Goal: Task Accomplishment & Management: Complete application form

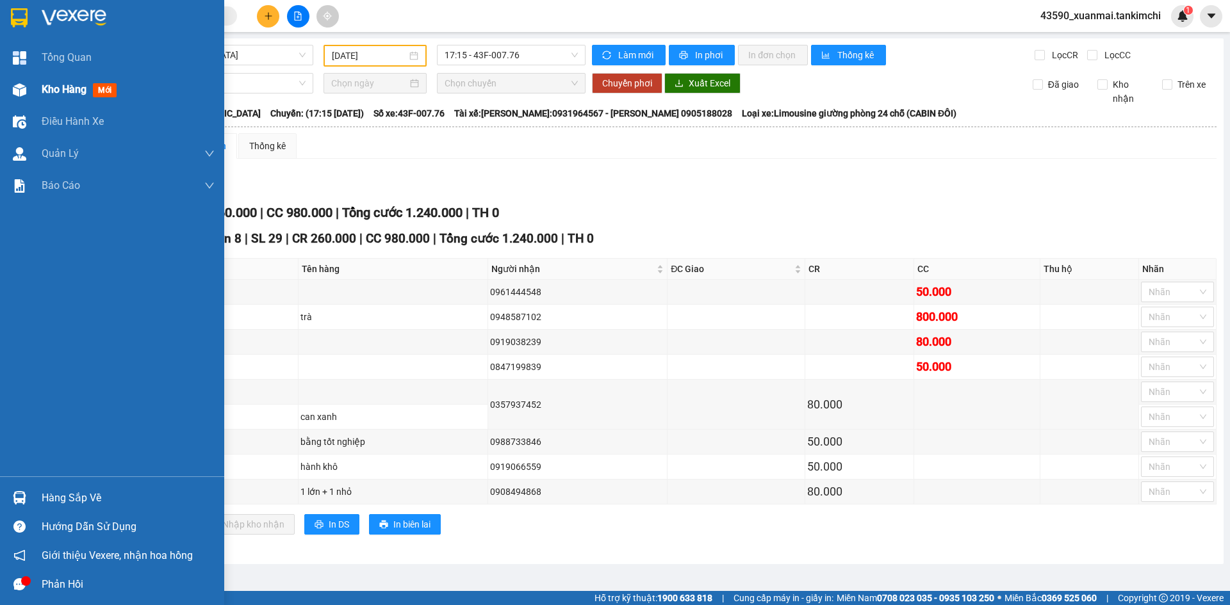
click at [58, 81] on div "Kho hàng mới" at bounding box center [82, 89] width 80 height 16
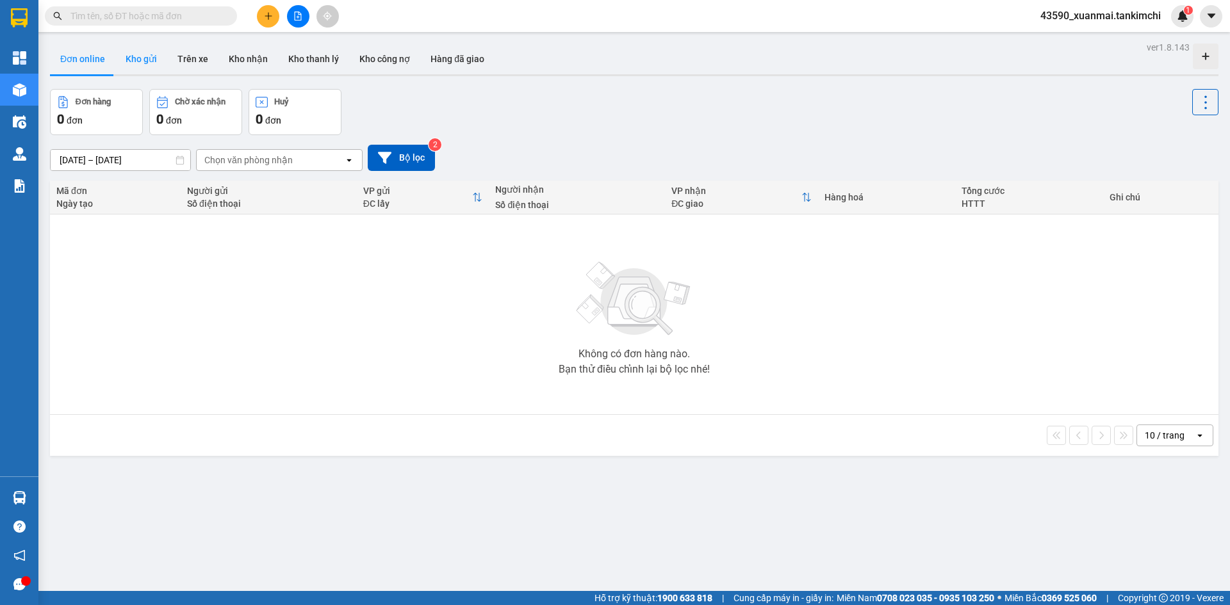
click at [140, 51] on button "Kho gửi" at bounding box center [141, 59] width 52 height 31
type input "[DATE] – [DATE]"
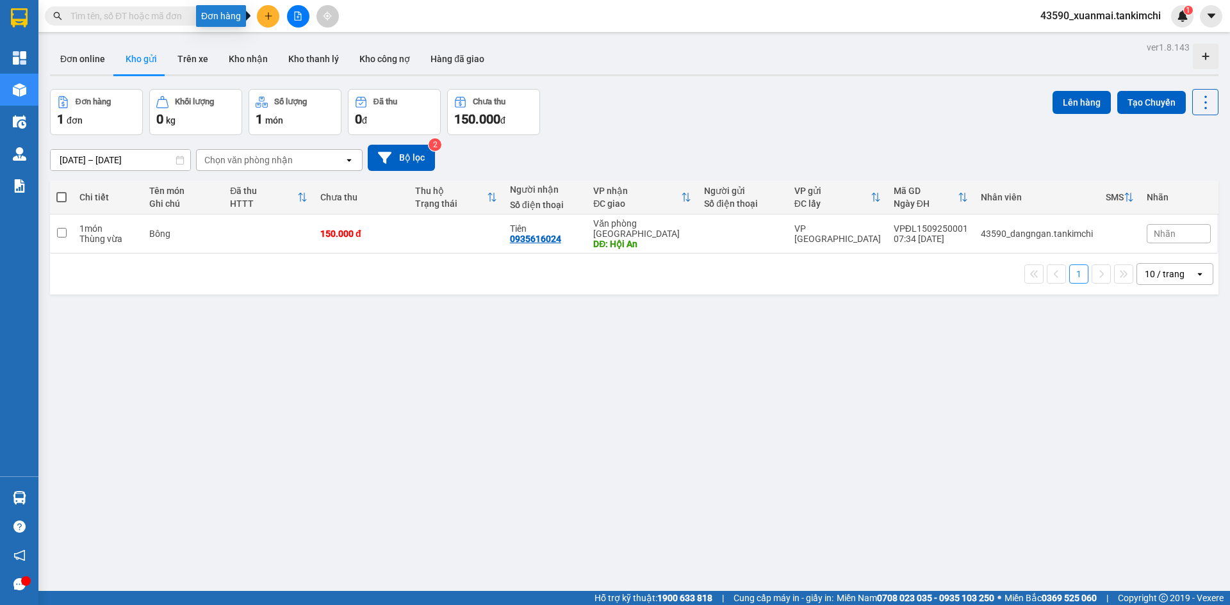
click at [265, 18] on icon "plus" at bounding box center [268, 16] width 9 height 9
click at [319, 53] on div "Tạo đơn hàng" at bounding box center [319, 48] width 56 height 14
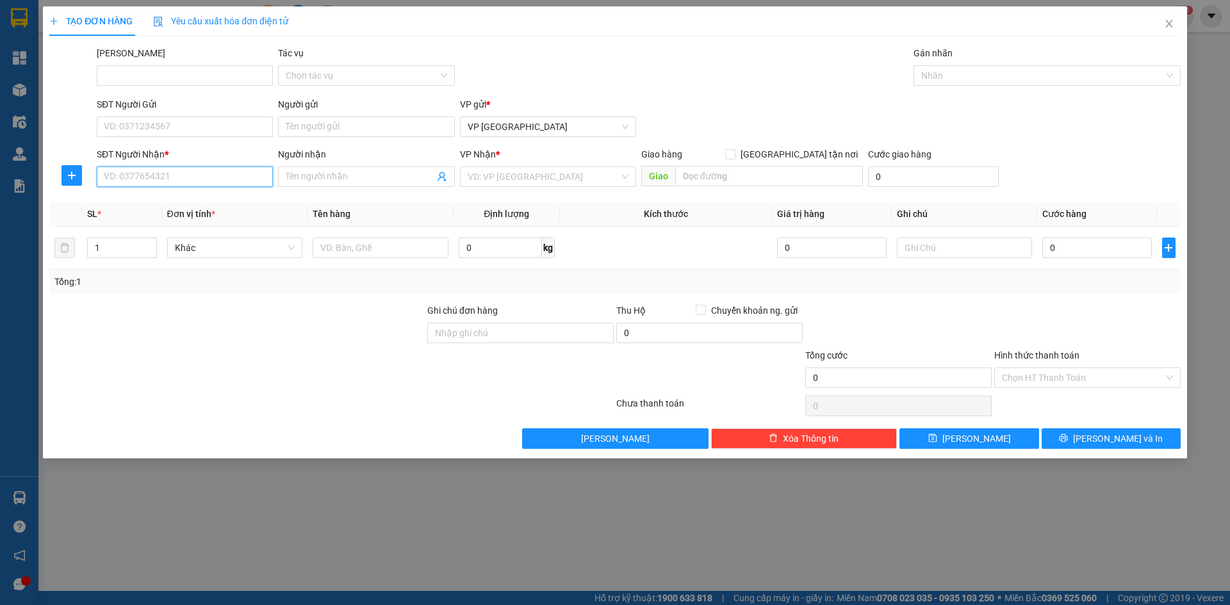
click at [160, 180] on input "SĐT Người Nhận *" at bounding box center [185, 177] width 176 height 21
click at [166, 206] on div "0901997749 - [PERSON_NAME]" at bounding box center [184, 202] width 161 height 14
type input "0901997749"
type input "Sang"
type input "Hội An"
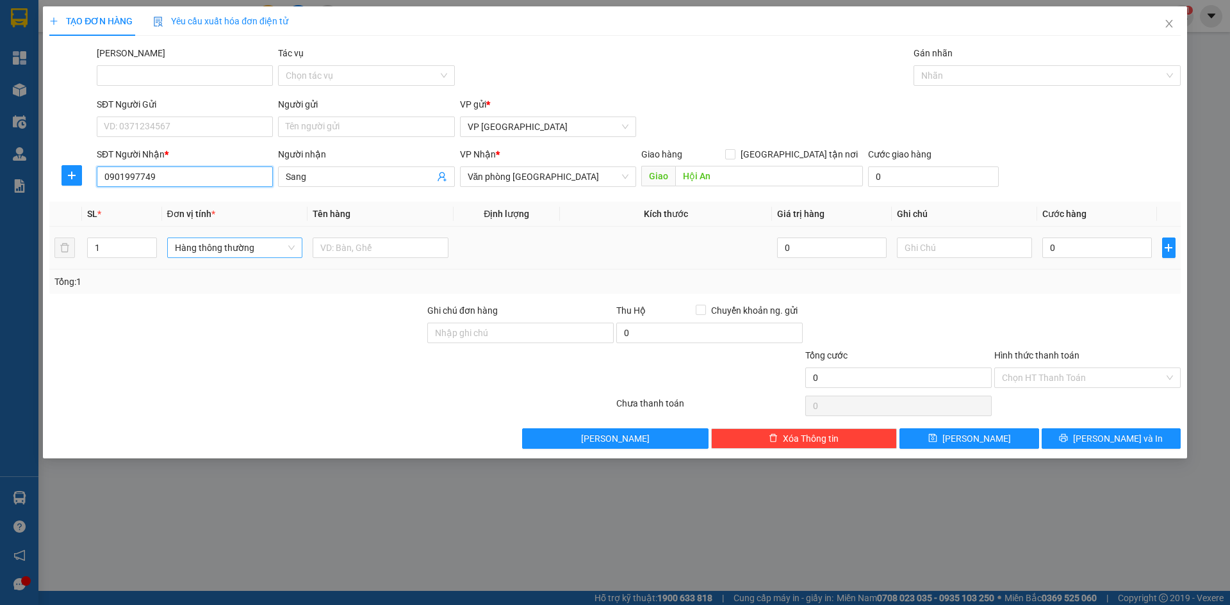
click at [224, 254] on span "Hàng thông thường" at bounding box center [235, 247] width 120 height 19
type input "0901997749"
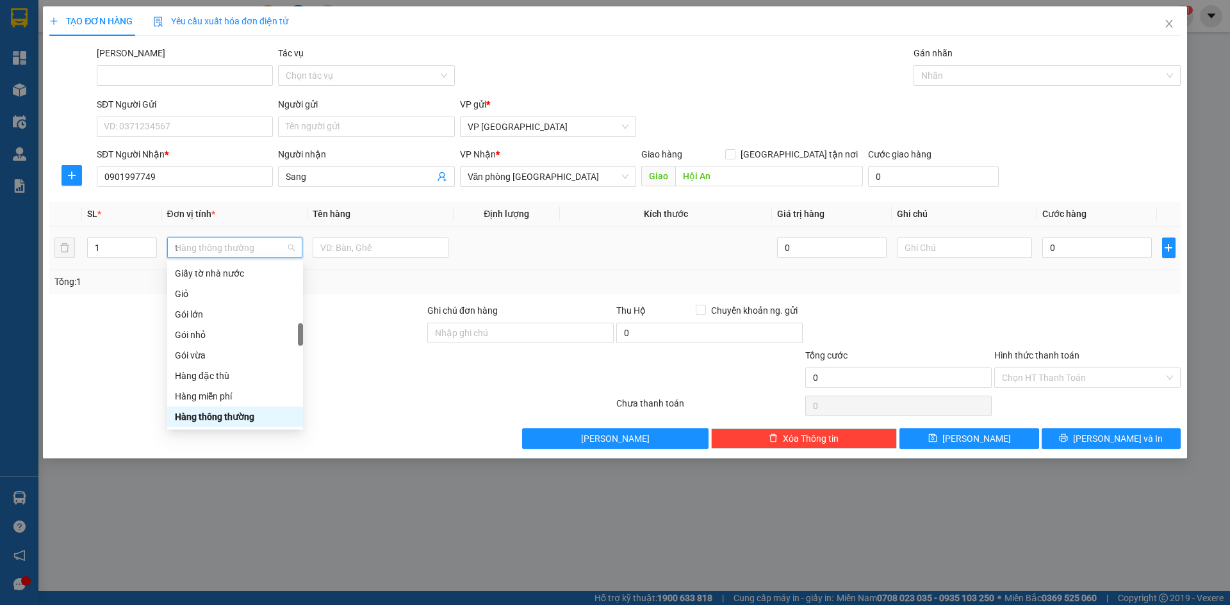
scroll to position [200, 0]
type input "th"
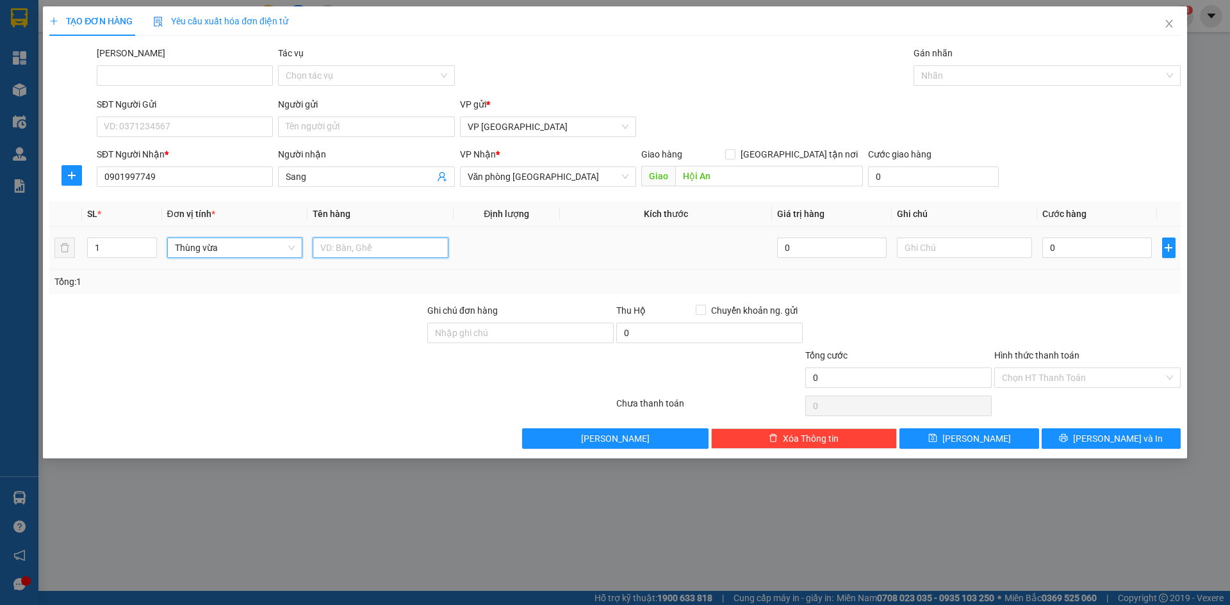
click at [387, 247] on input "text" at bounding box center [381, 248] width 136 height 21
drag, startPoint x: 345, startPoint y: 247, endPoint x: 392, endPoint y: 252, distance: 47.6
click at [392, 252] on input "Bông 150000" at bounding box center [381, 248] width 136 height 21
type input "Bông"
click at [1067, 245] on input "0" at bounding box center [1096, 248] width 109 height 21
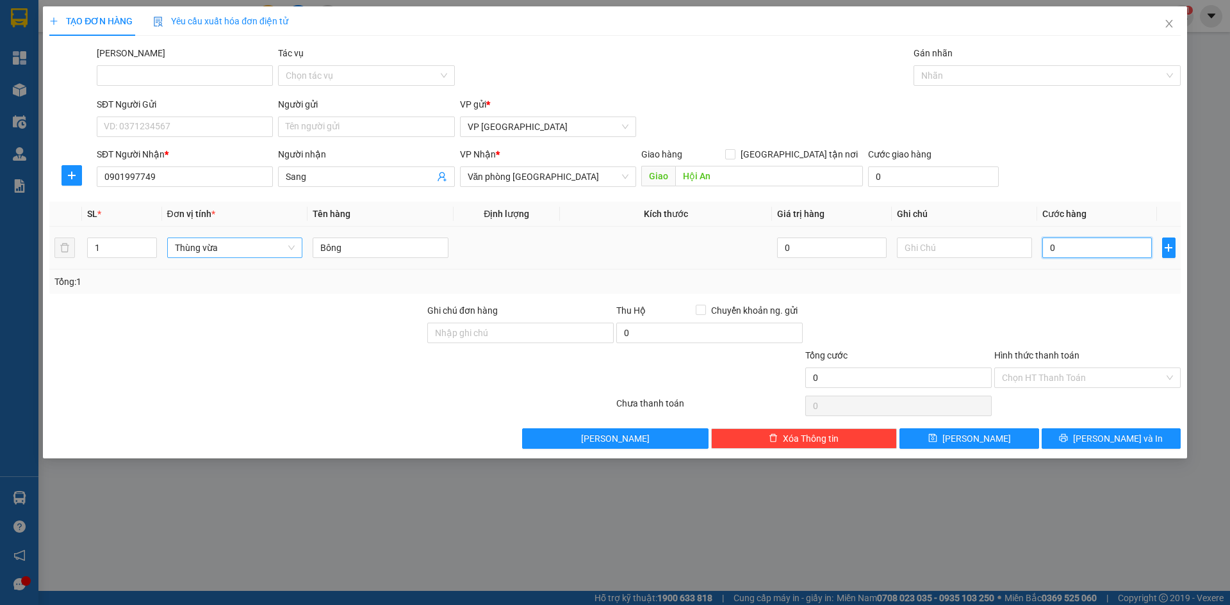
paste input "150.00"
type input "150.000"
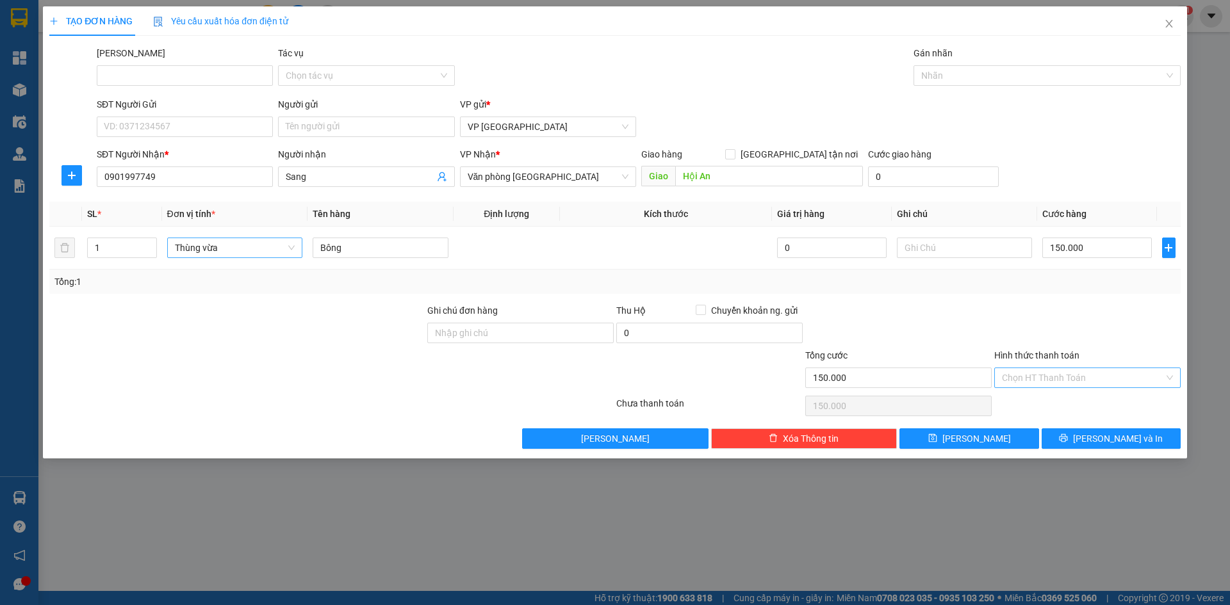
click at [1050, 375] on input "Hình thức thanh toán" at bounding box center [1083, 377] width 162 height 19
click at [1066, 406] on div "Tại văn phòng" at bounding box center [1087, 404] width 171 height 14
type input "0"
click at [1019, 441] on button "[PERSON_NAME]" at bounding box center [969, 439] width 139 height 21
type input "0"
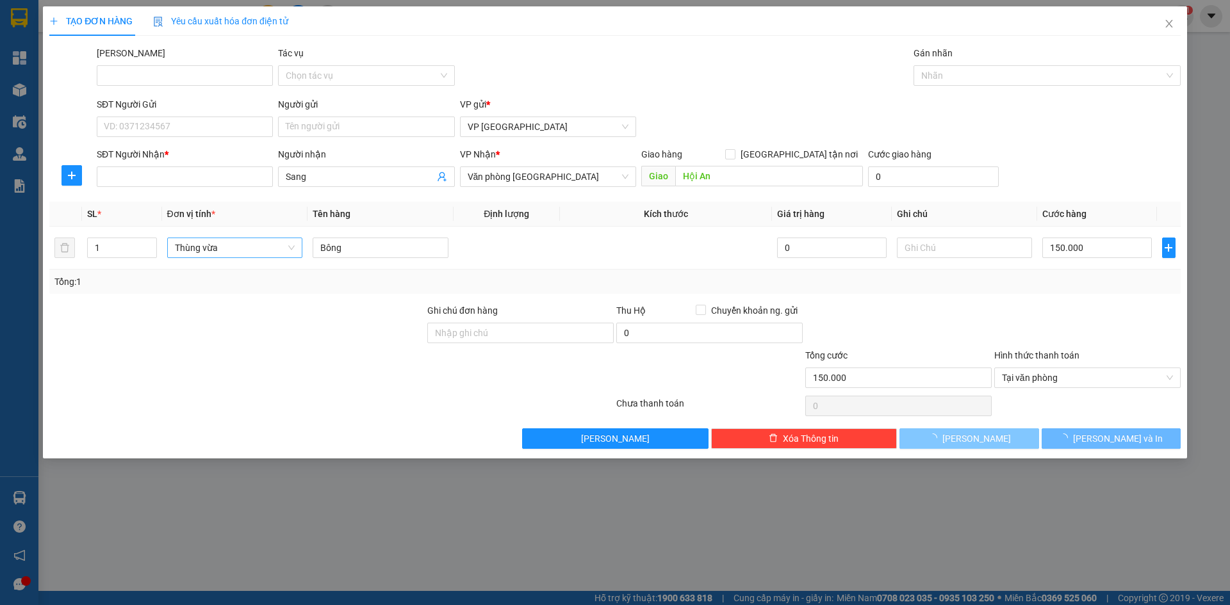
type input "0"
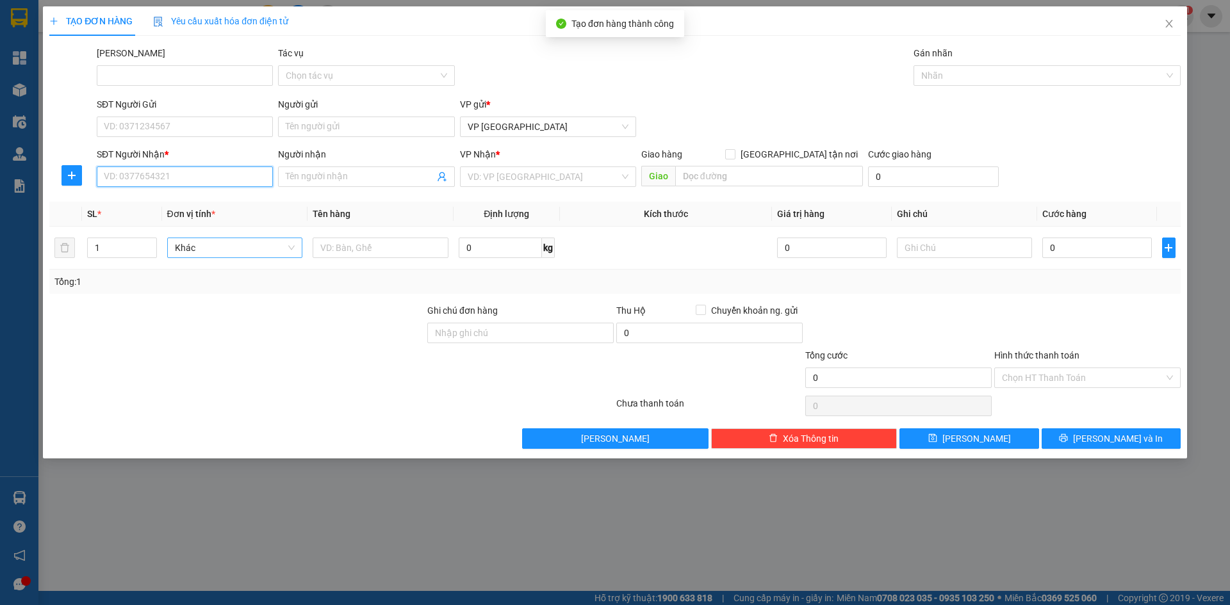
click at [149, 174] on input "SĐT Người Nhận *" at bounding box center [185, 177] width 176 height 21
click at [159, 205] on div "0935073022 - Chú Hoành" at bounding box center [184, 202] width 161 height 14
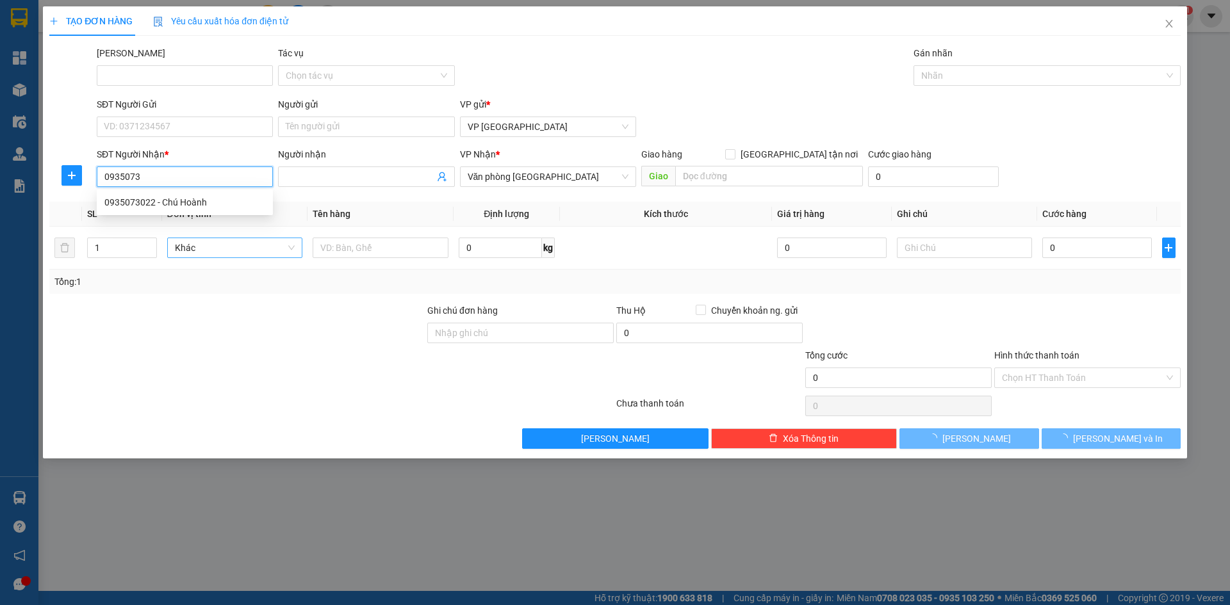
type input "0935073022"
type input "Chú Hoành"
type input "Hội An"
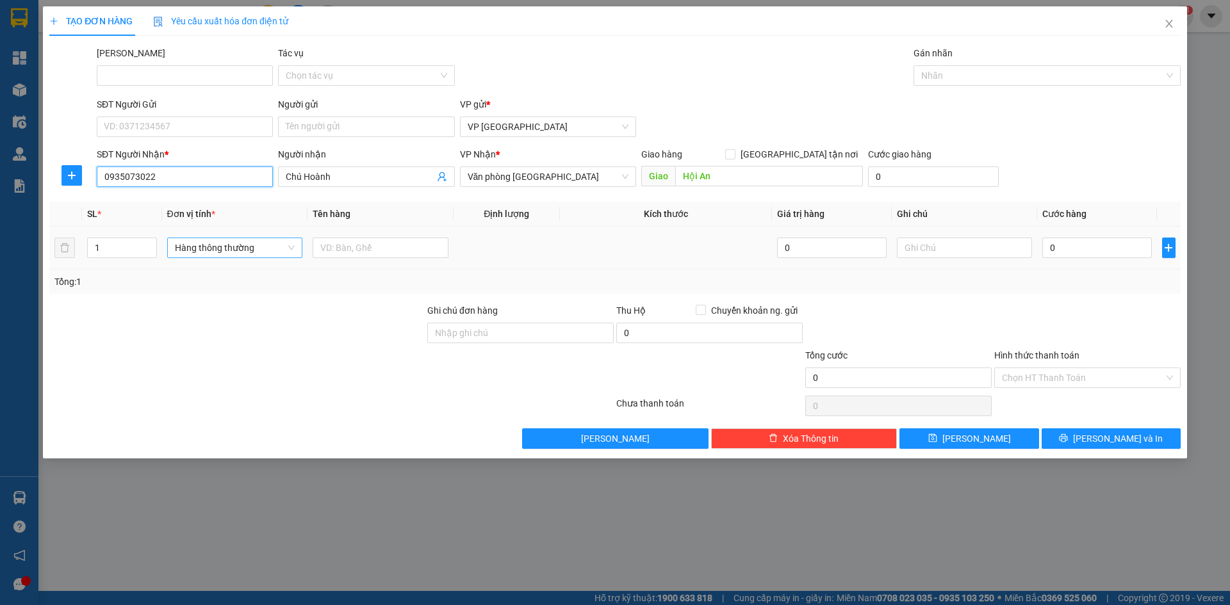
click at [212, 255] on span "Hàng thông thường" at bounding box center [235, 247] width 120 height 19
type input "0935073022"
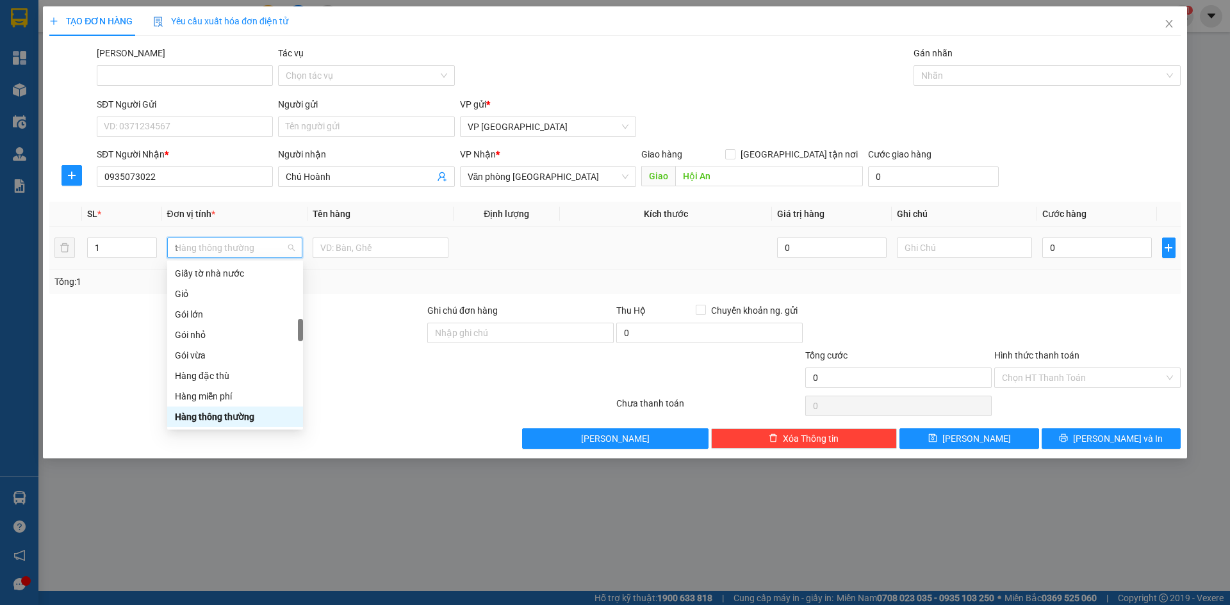
scroll to position [205, 0]
type input "th"
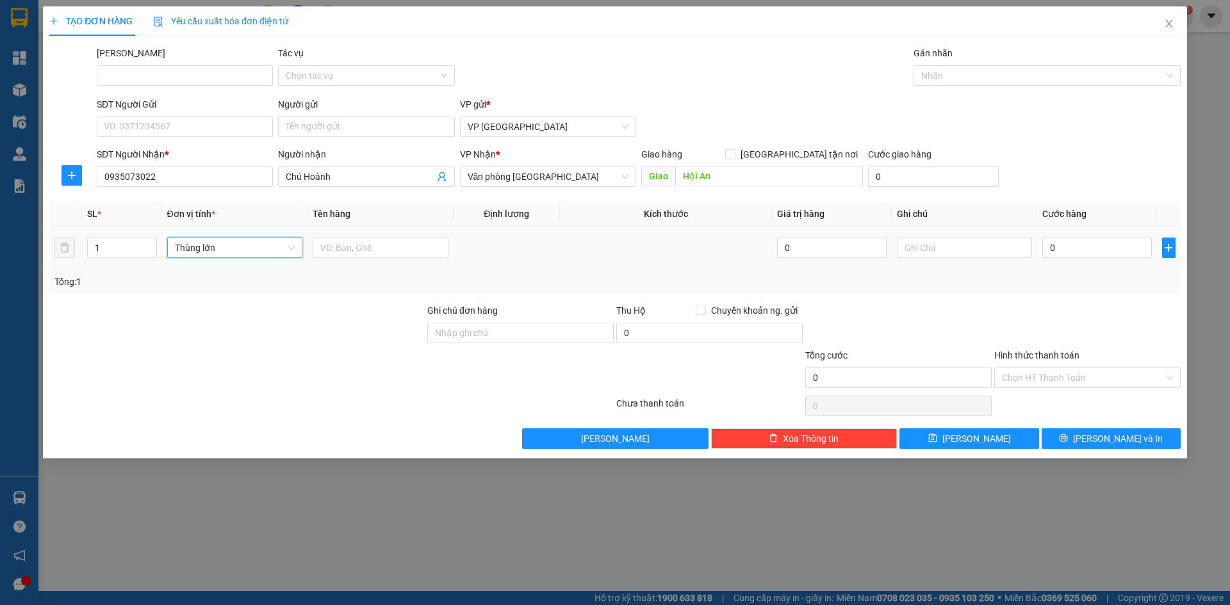
click at [224, 252] on span "Thùng lớn" at bounding box center [235, 247] width 120 height 19
type input "th"
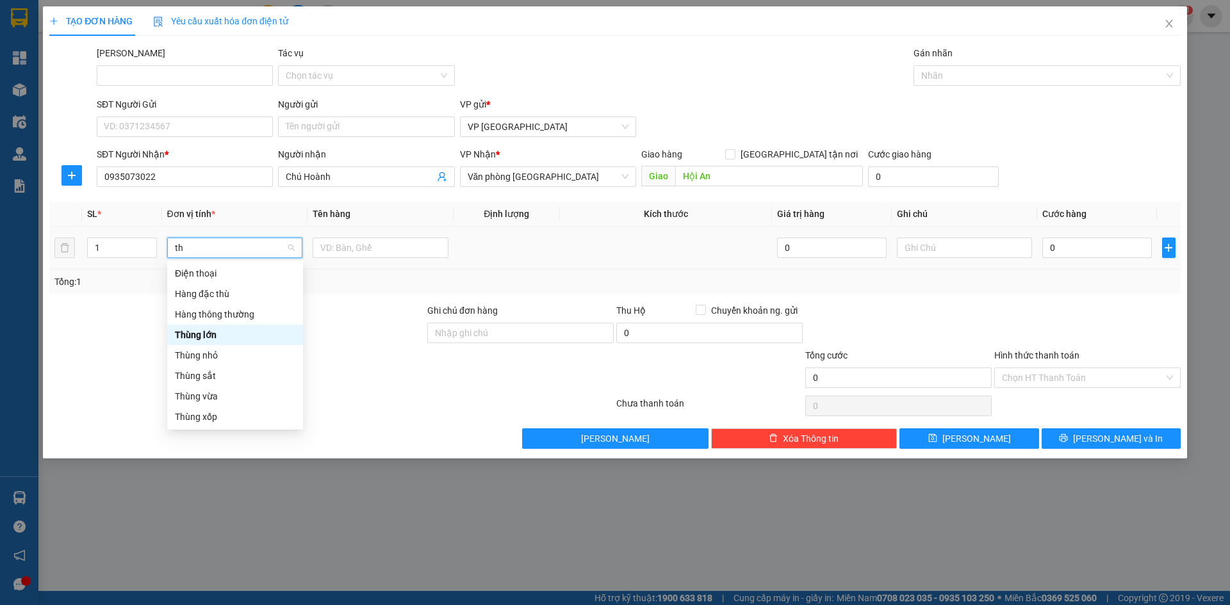
scroll to position [0, 0]
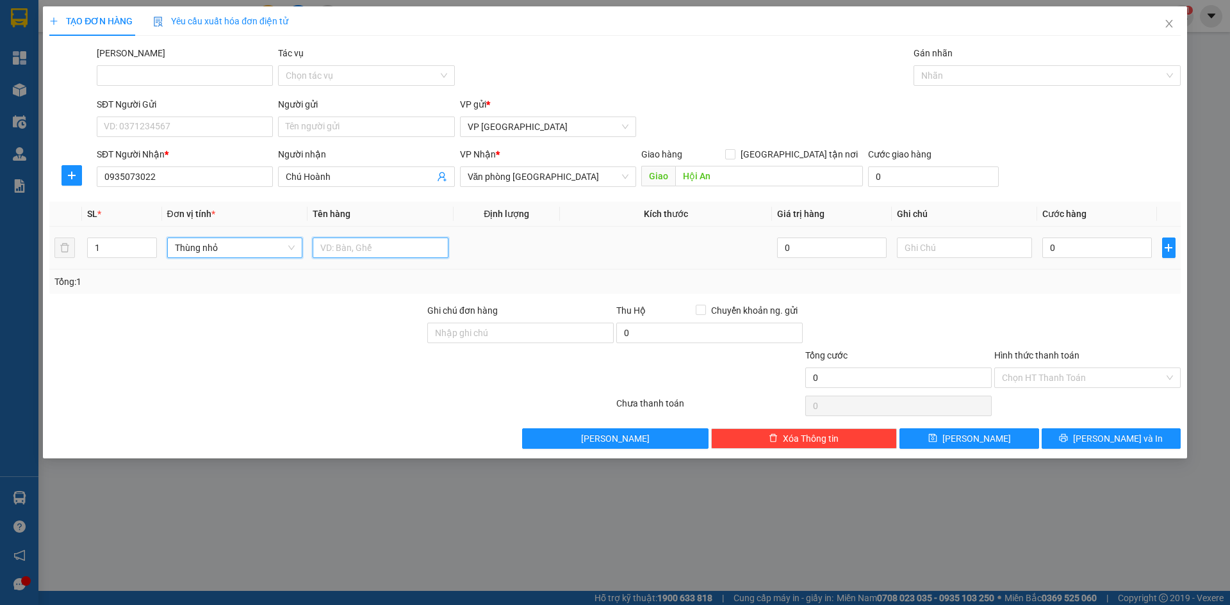
click at [350, 252] on input "text" at bounding box center [381, 248] width 136 height 21
type input "Bông"
click at [1057, 250] on input "0" at bounding box center [1096, 248] width 109 height 21
paste input "150.00"
type input "150.000"
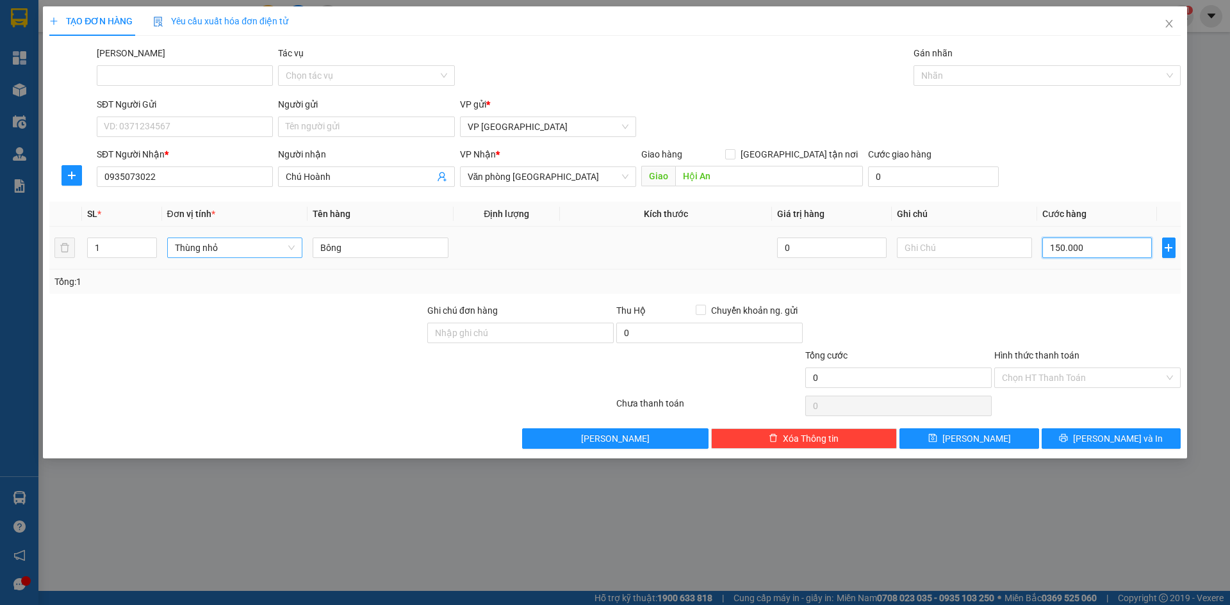
type input "150.000"
click at [1063, 250] on input "150.000" at bounding box center [1096, 248] width 109 height 21
click at [1060, 250] on input "150.000" at bounding box center [1096, 248] width 109 height 21
type input "10.000"
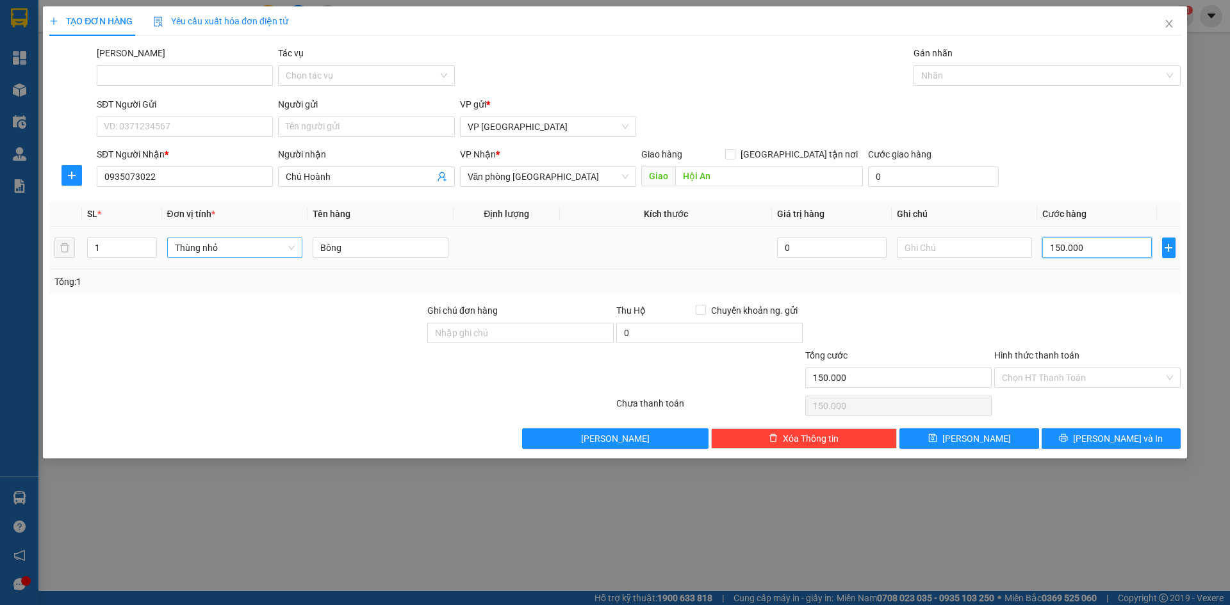
type input "10.000"
type input "100.000"
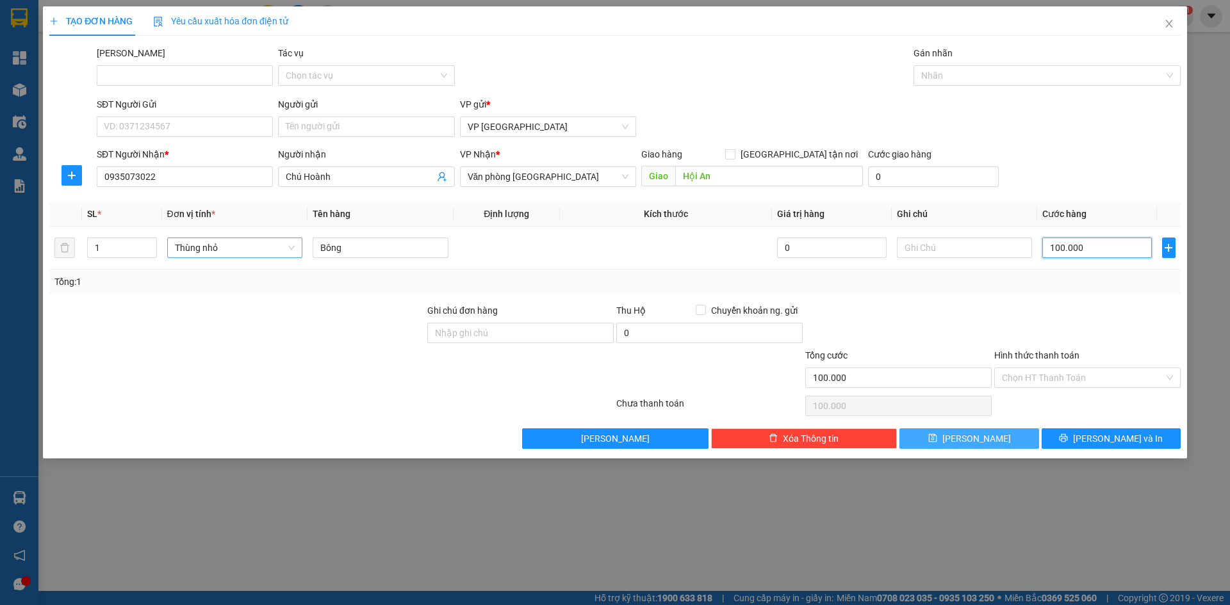
type input "100.000"
click at [978, 433] on span "[PERSON_NAME]" at bounding box center [977, 439] width 69 height 14
type input "100.000"
type input "0"
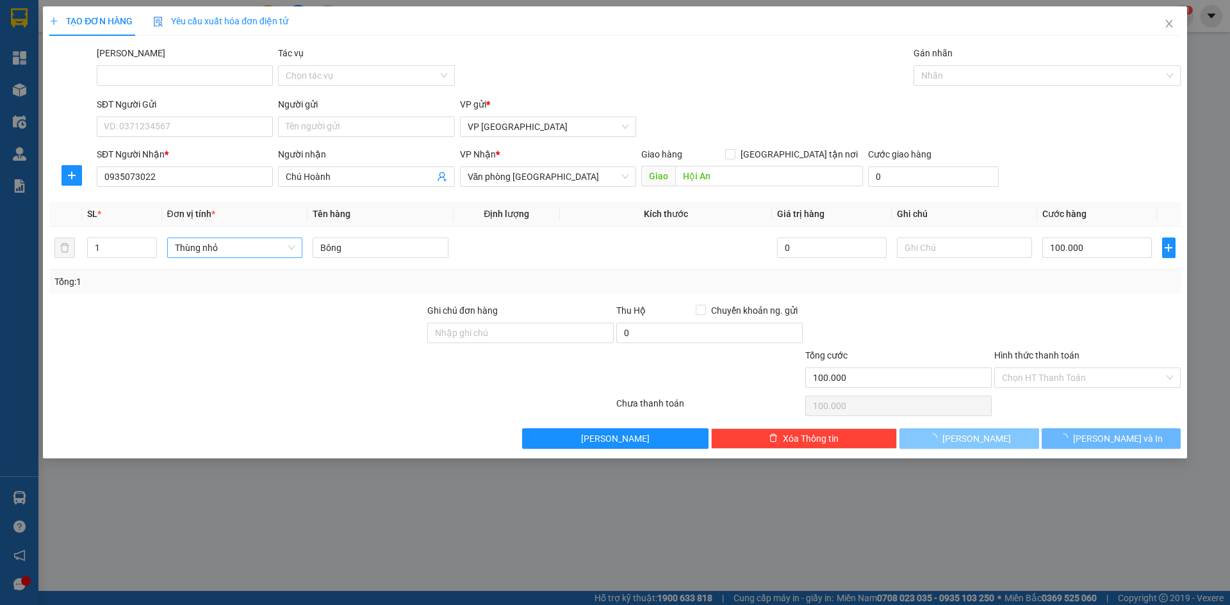
type input "0"
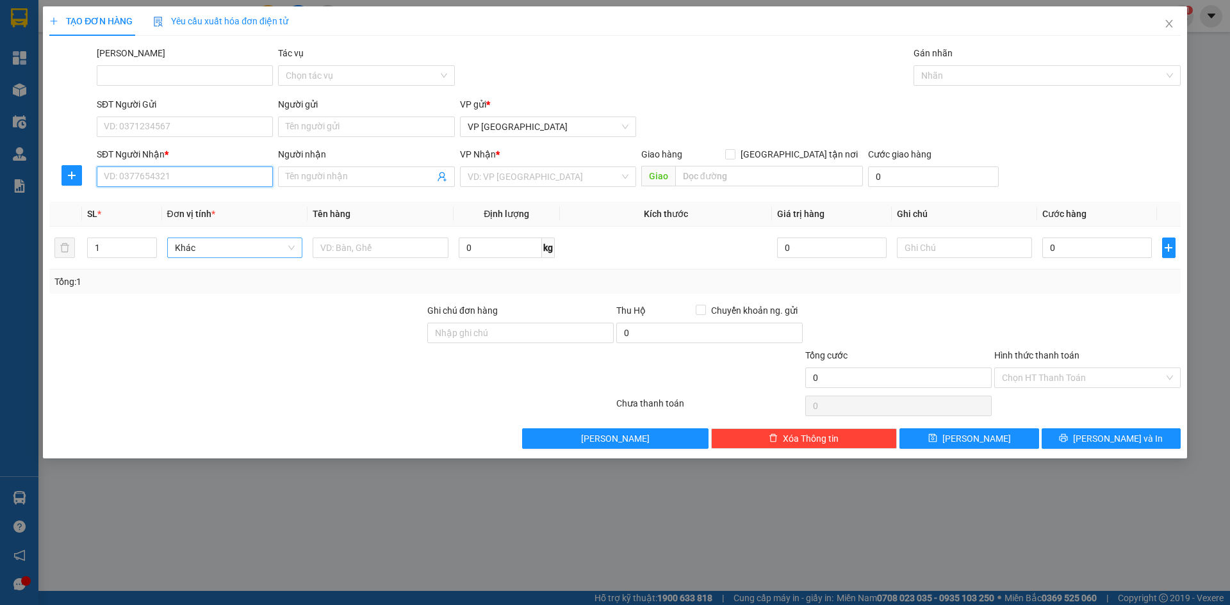
click at [151, 171] on input "SĐT Người Nhận *" at bounding box center [185, 177] width 176 height 21
click at [104, 122] on input "SĐT Người Gửi" at bounding box center [185, 127] width 176 height 21
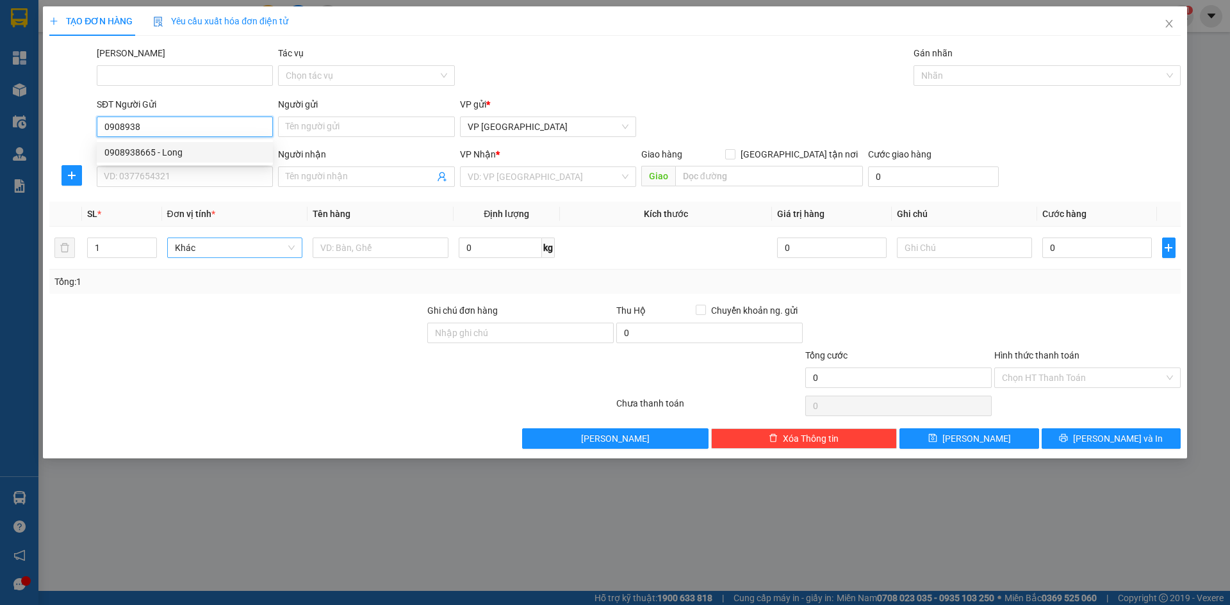
click at [145, 153] on div "0908938665 - Long" at bounding box center [184, 152] width 161 height 14
type input "0908938665"
type input "Long"
type input "0905928804"
type input "Bảo"
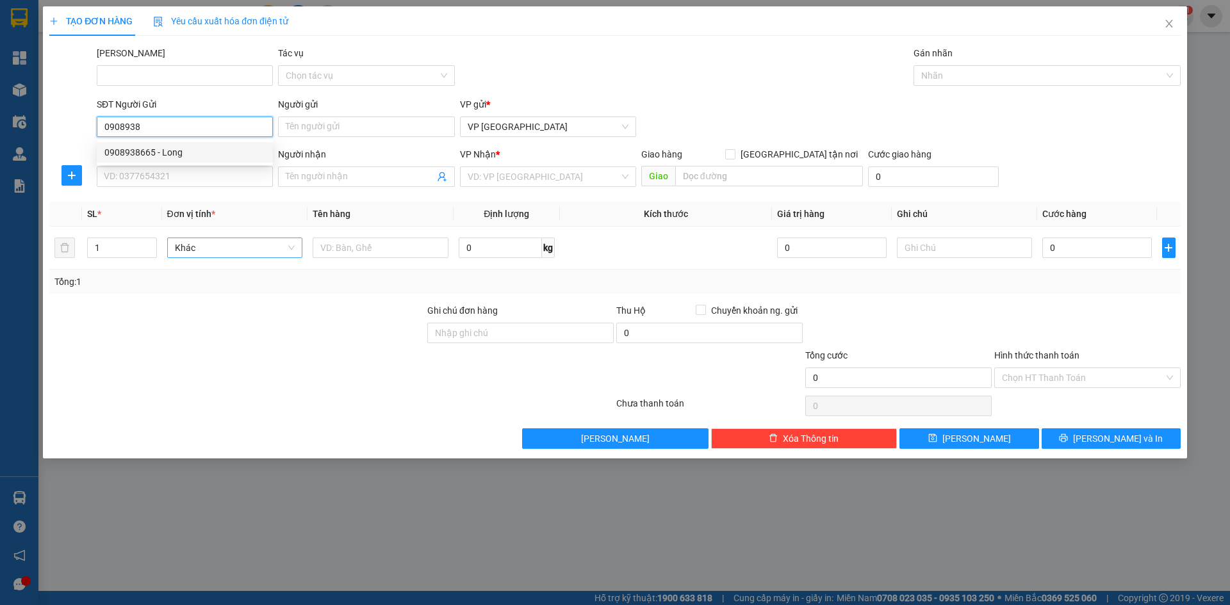
type input "Nghĩa trang Liệt sĩ [PERSON_NAME], [GEOGRAPHIC_DATA], [GEOGRAPHIC_DATA]"
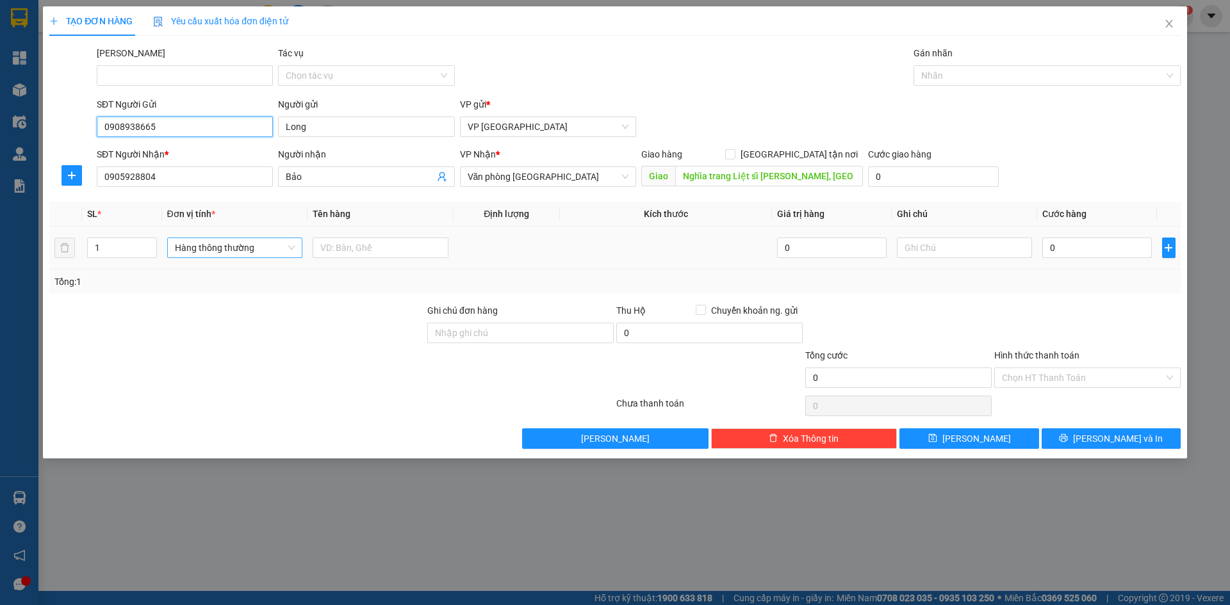
click at [207, 252] on span "Hàng thông thường" at bounding box center [235, 247] width 120 height 19
type input "0908938665"
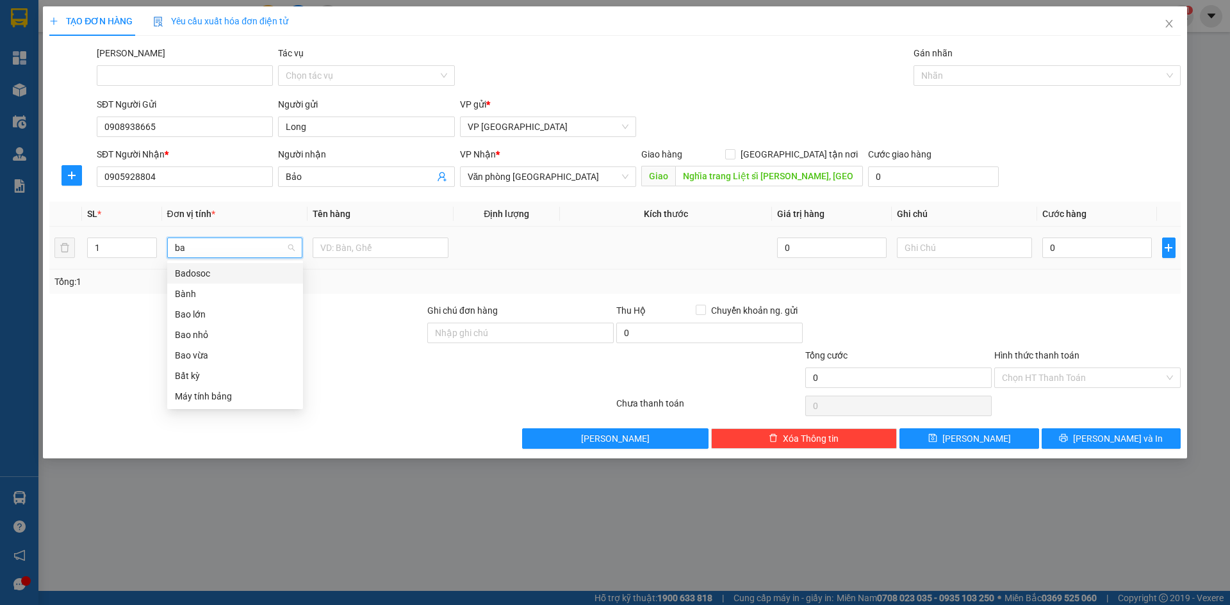
type input "bao"
click at [202, 274] on div "Bao lớn" at bounding box center [235, 274] width 120 height 14
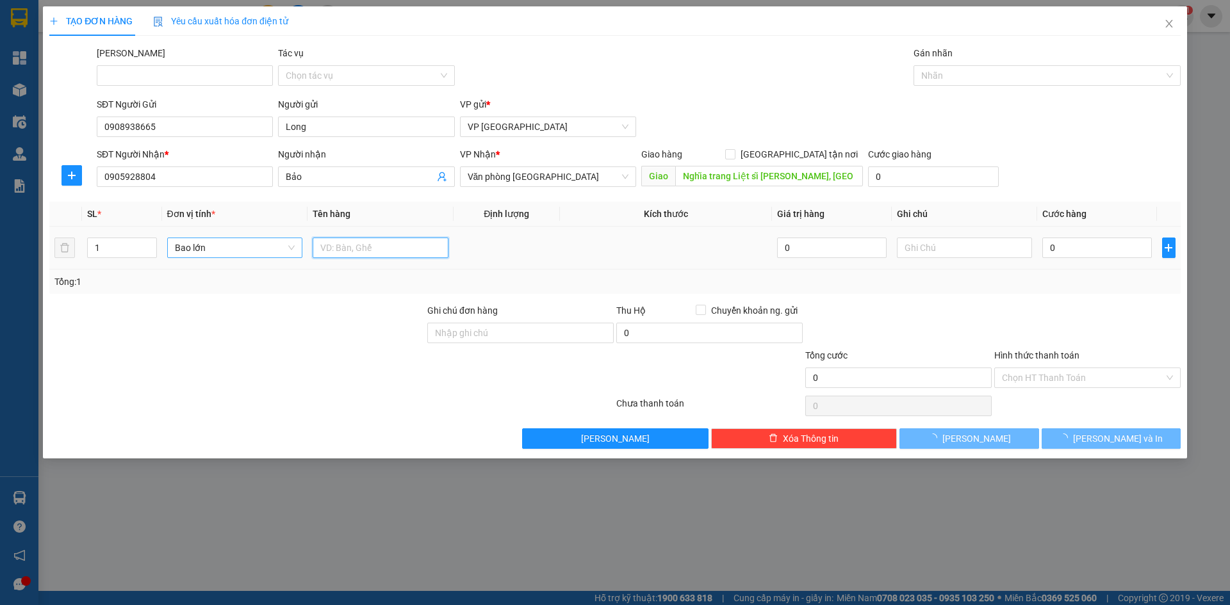
click at [356, 245] on input "text" at bounding box center [381, 248] width 136 height 21
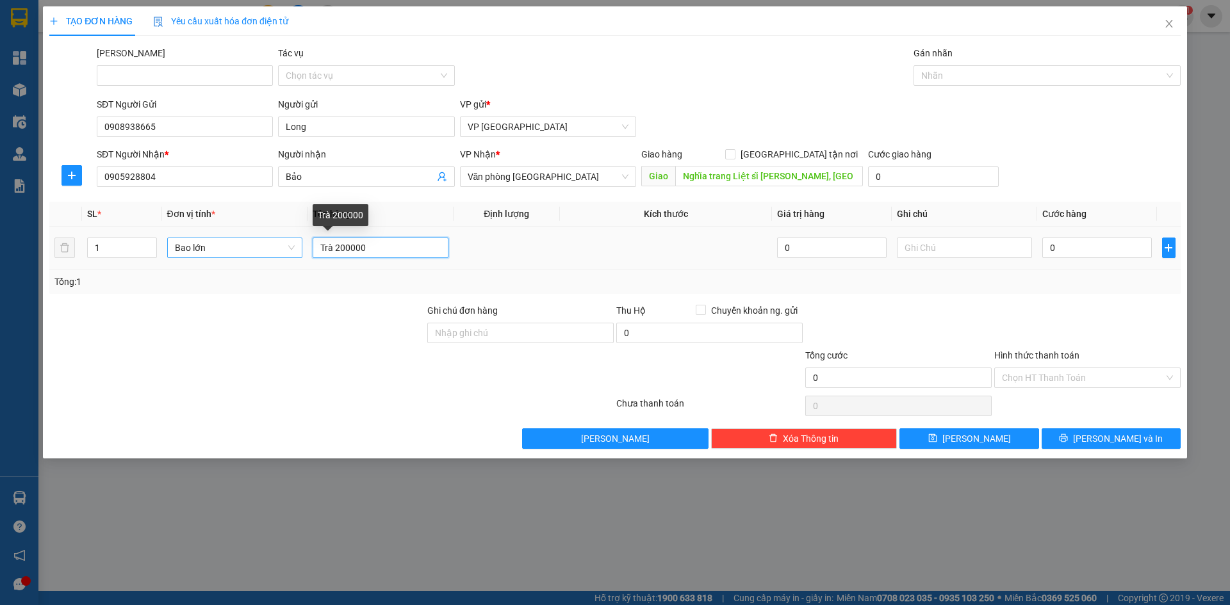
drag, startPoint x: 334, startPoint y: 247, endPoint x: 369, endPoint y: 247, distance: 35.2
click at [369, 247] on input "Trà 200000" at bounding box center [381, 248] width 136 height 21
type input "Trà"
click at [1060, 248] on input "0" at bounding box center [1096, 248] width 109 height 21
paste input "200.00"
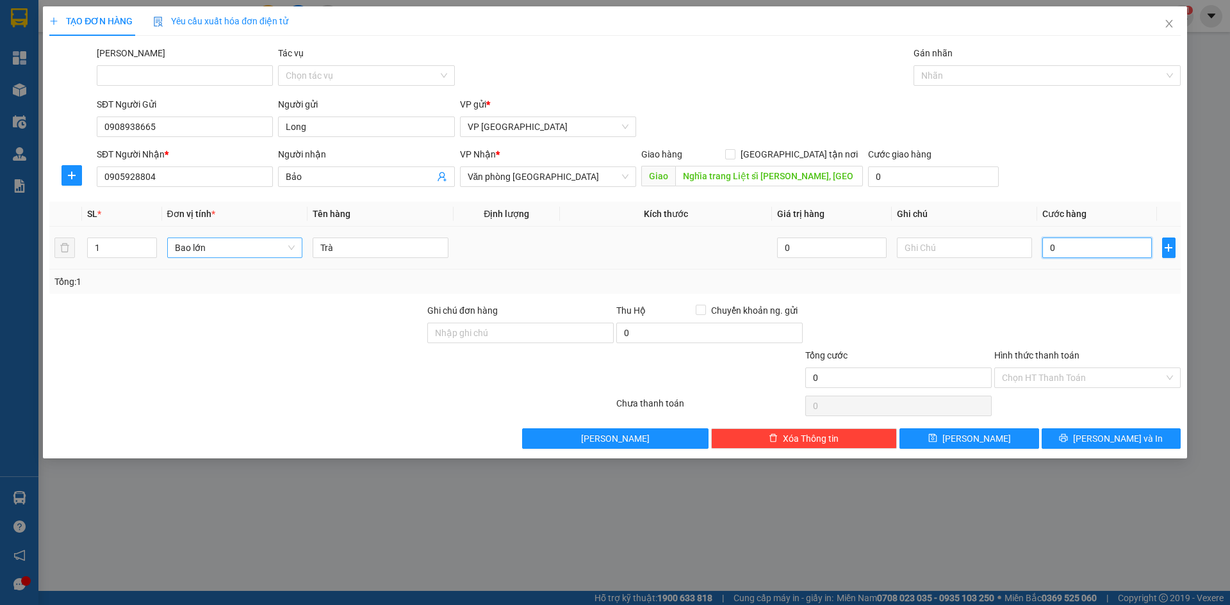
type input "200.000"
click at [1041, 374] on input "Hình thức thanh toán" at bounding box center [1083, 377] width 162 height 19
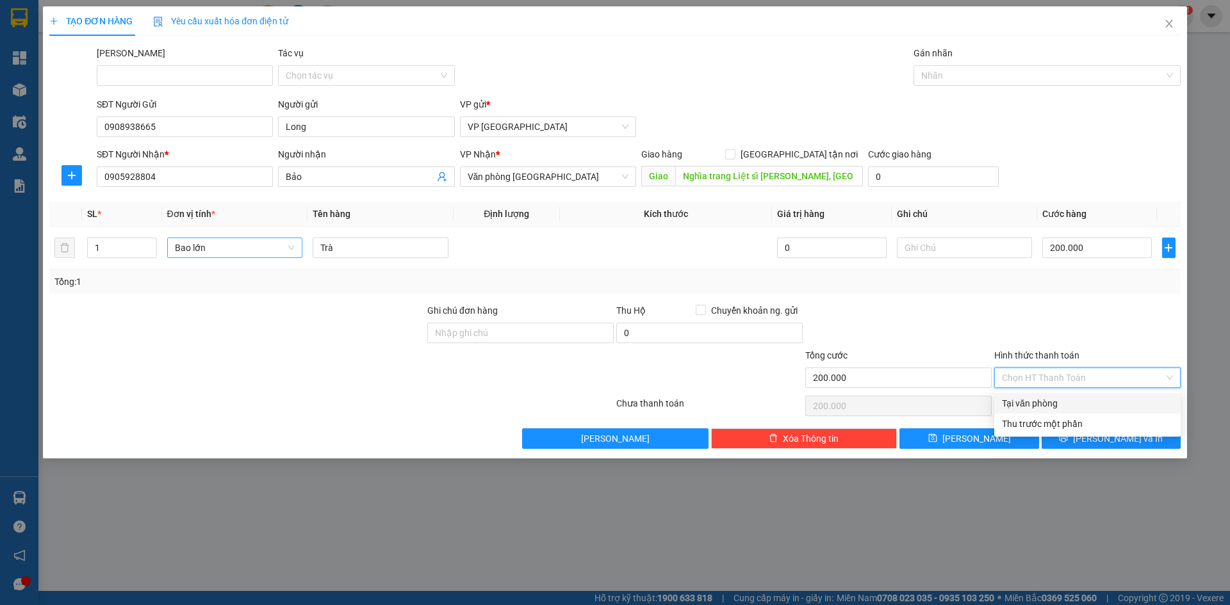
click at [1038, 400] on div "Tại văn phòng" at bounding box center [1087, 404] width 171 height 14
type input "0"
click at [1068, 438] on icon "printer" at bounding box center [1063, 438] width 9 height 9
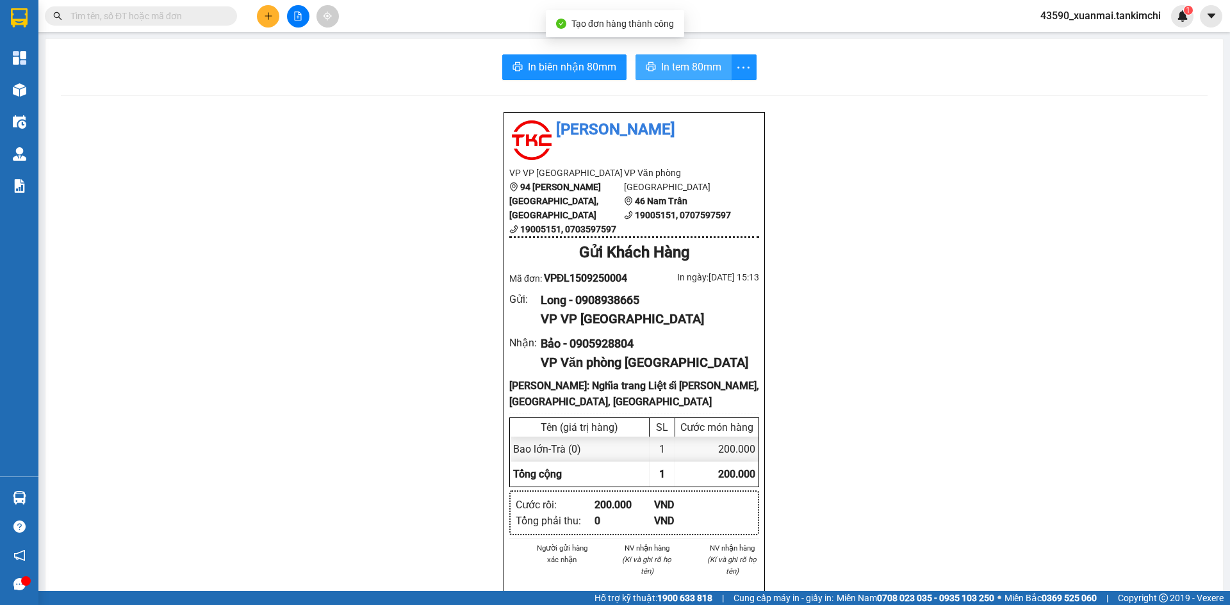
click at [699, 74] on span "In tem 80mm" at bounding box center [691, 67] width 60 height 16
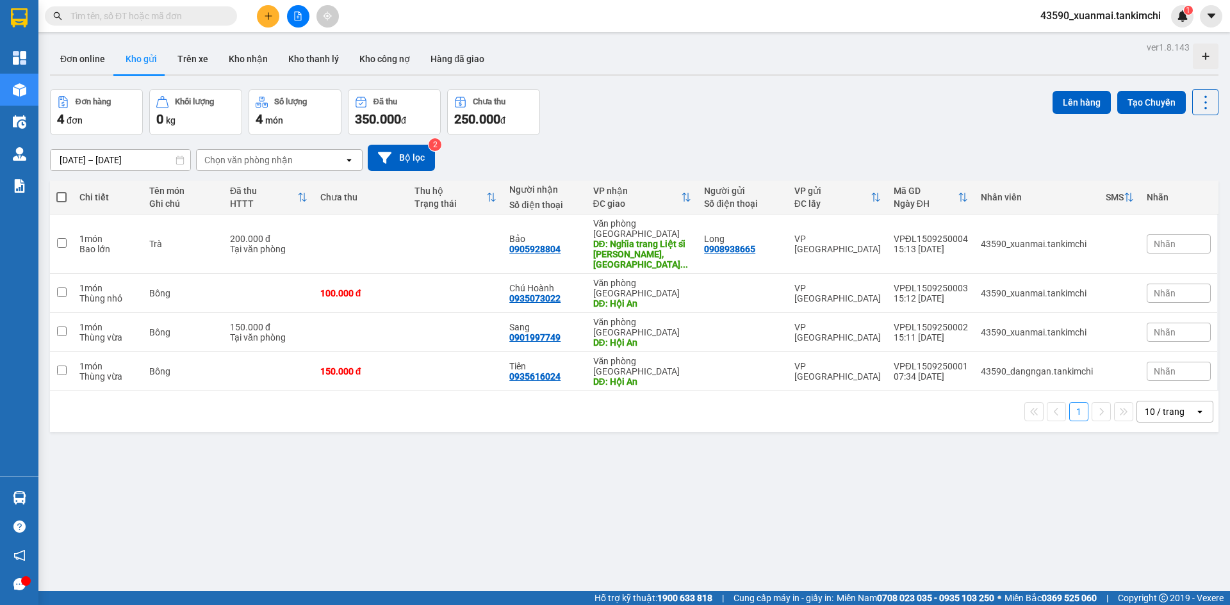
click at [304, 201] on icon at bounding box center [302, 197] width 10 height 10
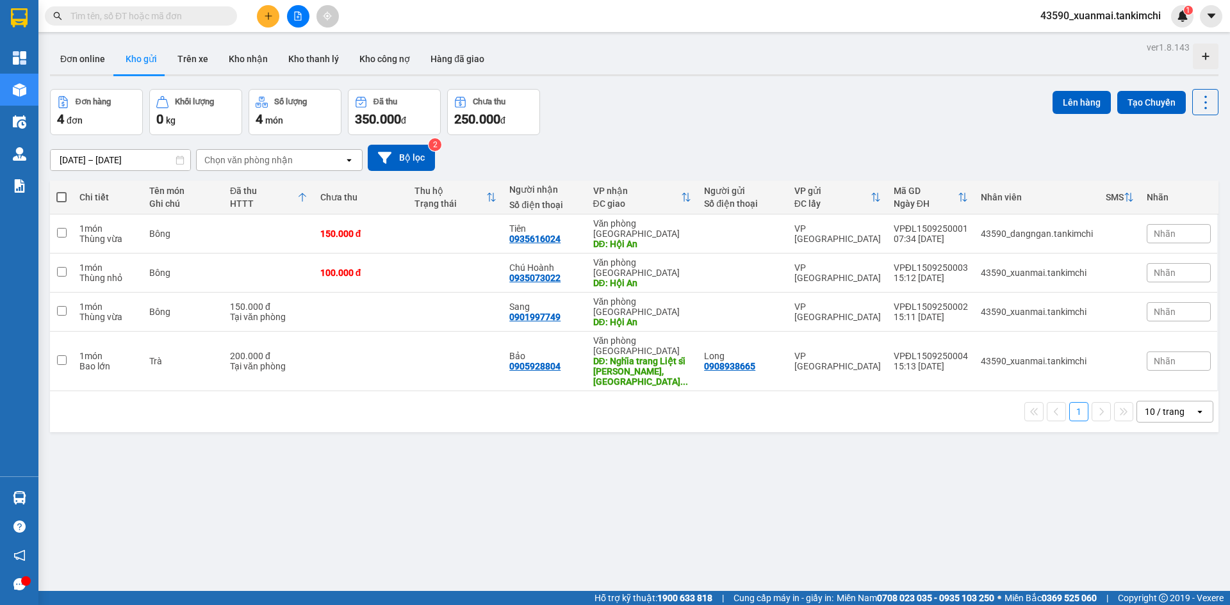
click at [293, 18] on icon "file-add" at bounding box center [297, 16] width 9 height 9
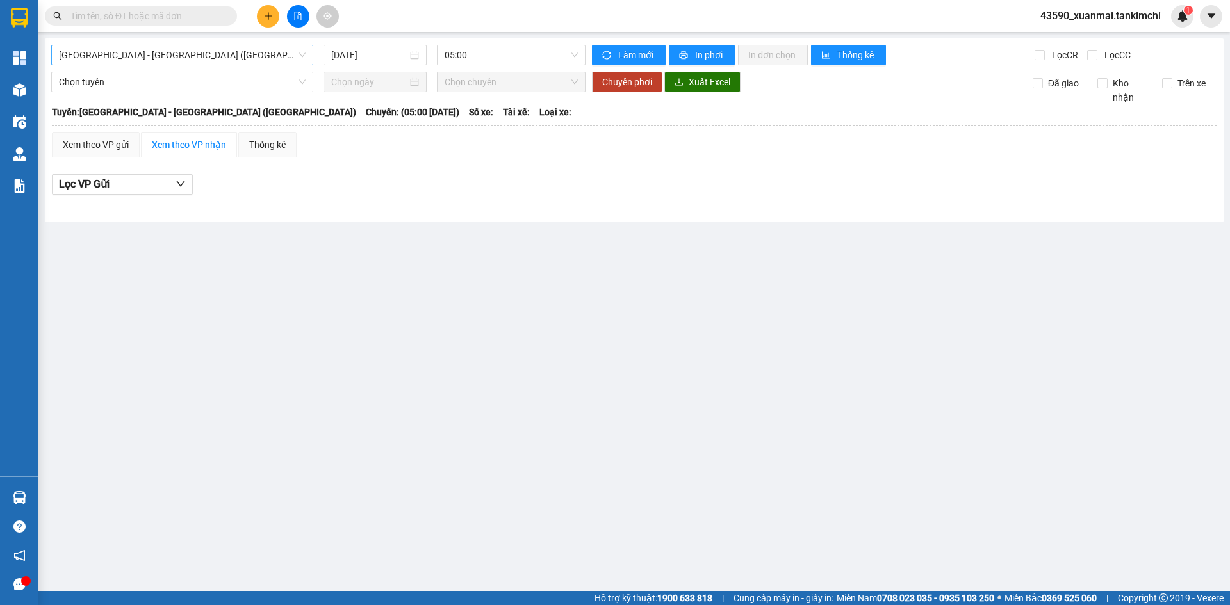
click at [179, 57] on span "[GEOGRAPHIC_DATA] - [GEOGRAPHIC_DATA] ([GEOGRAPHIC_DATA])" at bounding box center [182, 54] width 247 height 19
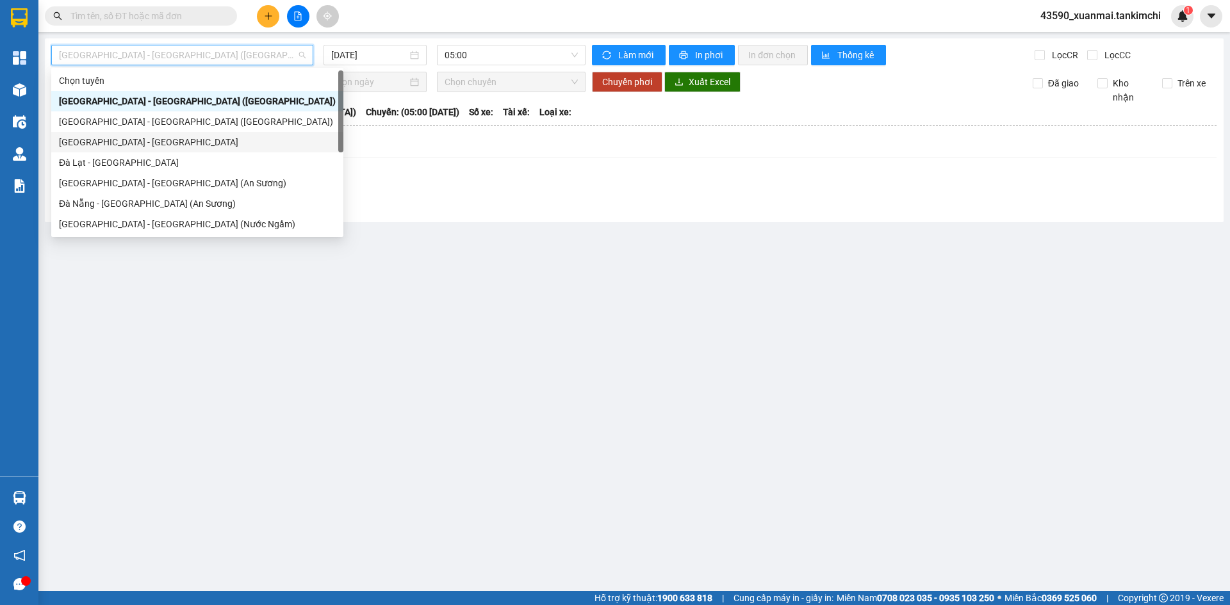
click at [92, 145] on div "[GEOGRAPHIC_DATA] - [GEOGRAPHIC_DATA]" at bounding box center [197, 142] width 277 height 14
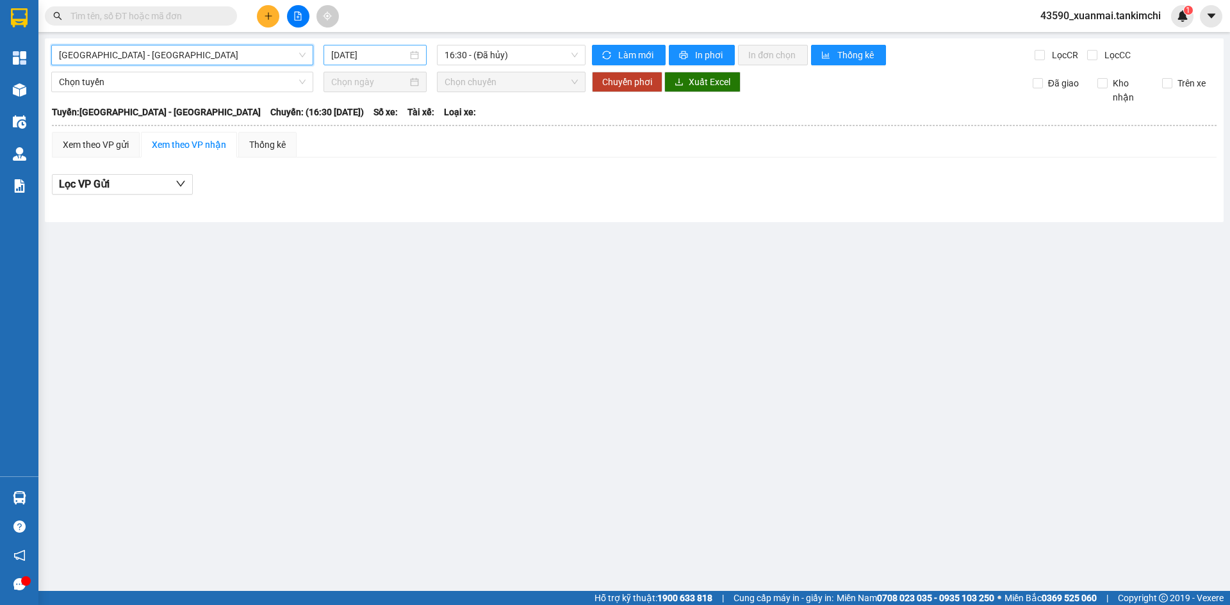
click at [348, 54] on input "[DATE]" at bounding box center [369, 55] width 76 height 14
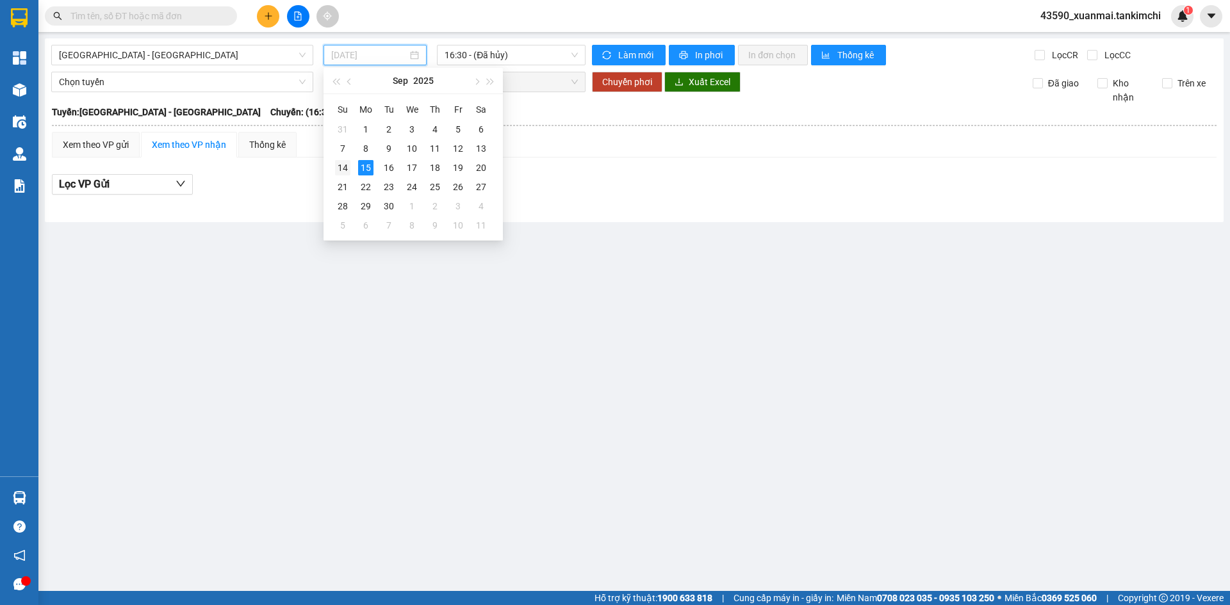
click at [345, 171] on div "14" at bounding box center [342, 167] width 15 height 15
type input "[DATE]"
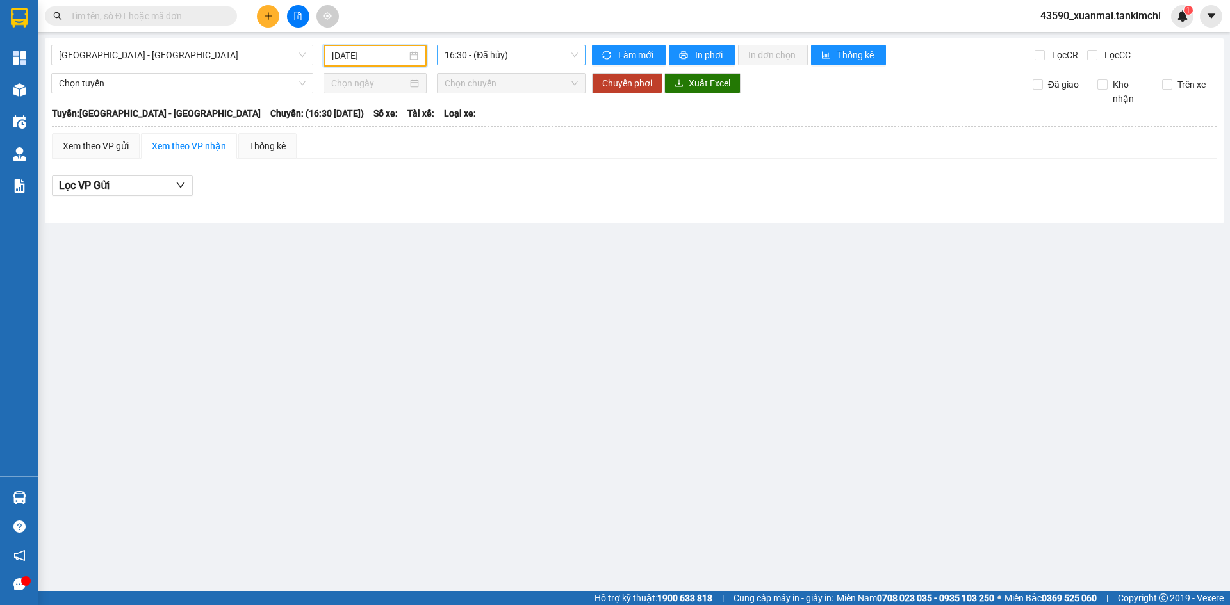
click at [507, 53] on span "16:30 - (Đã hủy)" at bounding box center [511, 54] width 133 height 19
click at [183, 60] on span "[GEOGRAPHIC_DATA] - [GEOGRAPHIC_DATA]" at bounding box center [182, 54] width 247 height 19
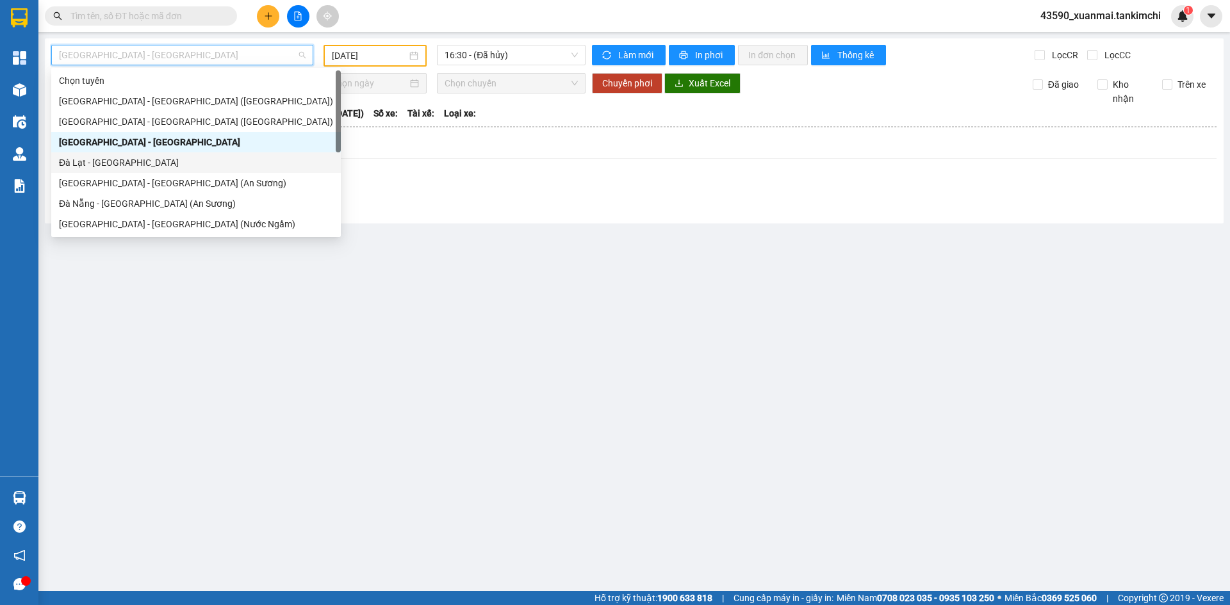
click at [90, 156] on div "Đà Lạt - [GEOGRAPHIC_DATA]" at bounding box center [196, 163] width 274 height 14
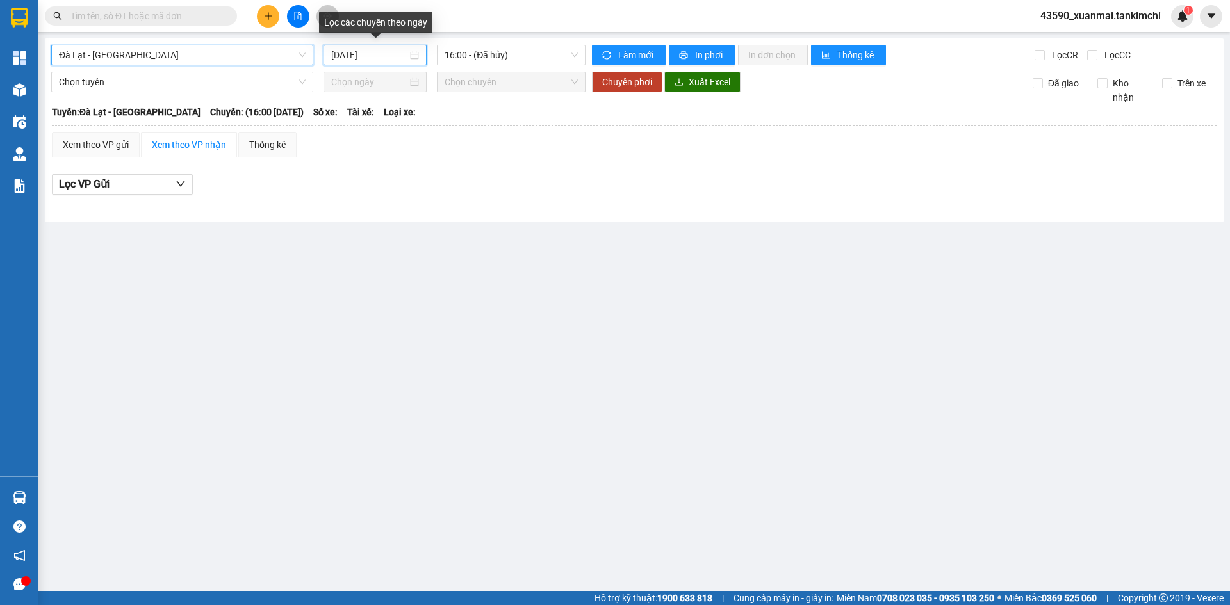
click at [392, 56] on input "[DATE]" at bounding box center [369, 55] width 76 height 14
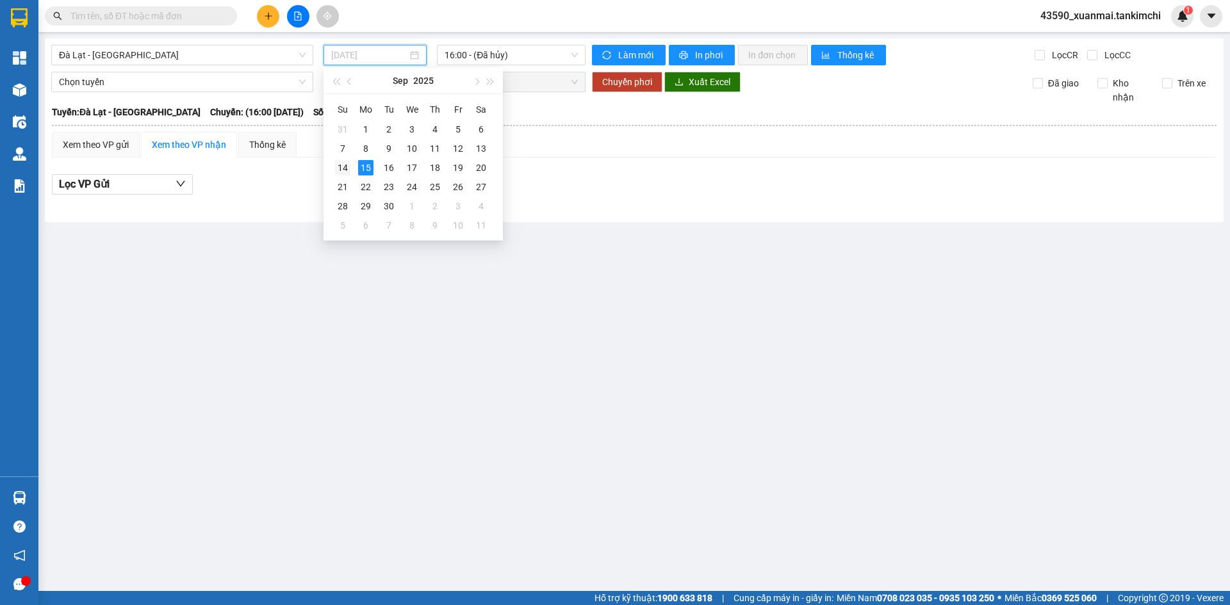
click at [340, 169] on div "14" at bounding box center [342, 167] width 15 height 15
type input "[DATE]"
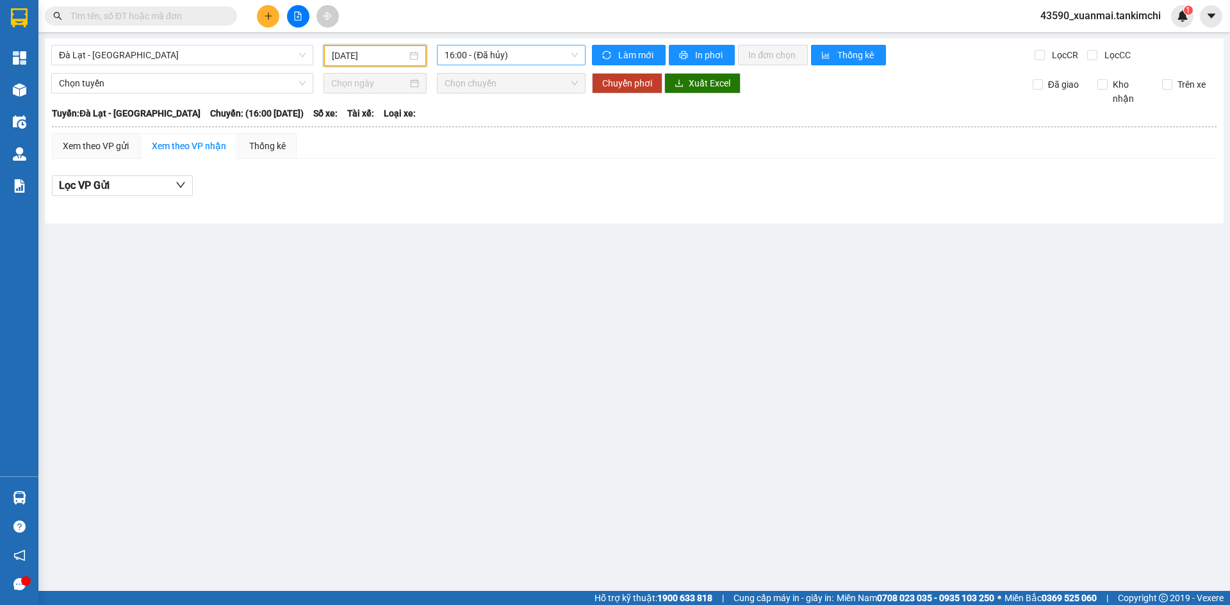
click at [520, 53] on span "16:00 - (Đã hủy)" at bounding box center [511, 54] width 133 height 19
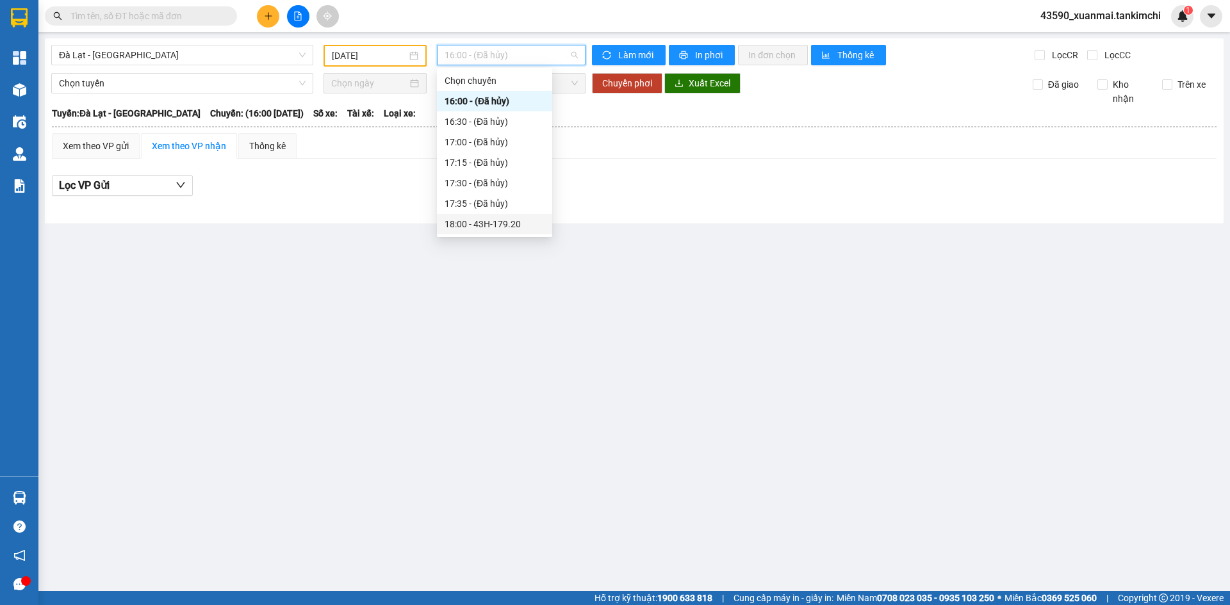
click at [516, 224] on div "18:00 - 43H-179.20" at bounding box center [495, 224] width 100 height 14
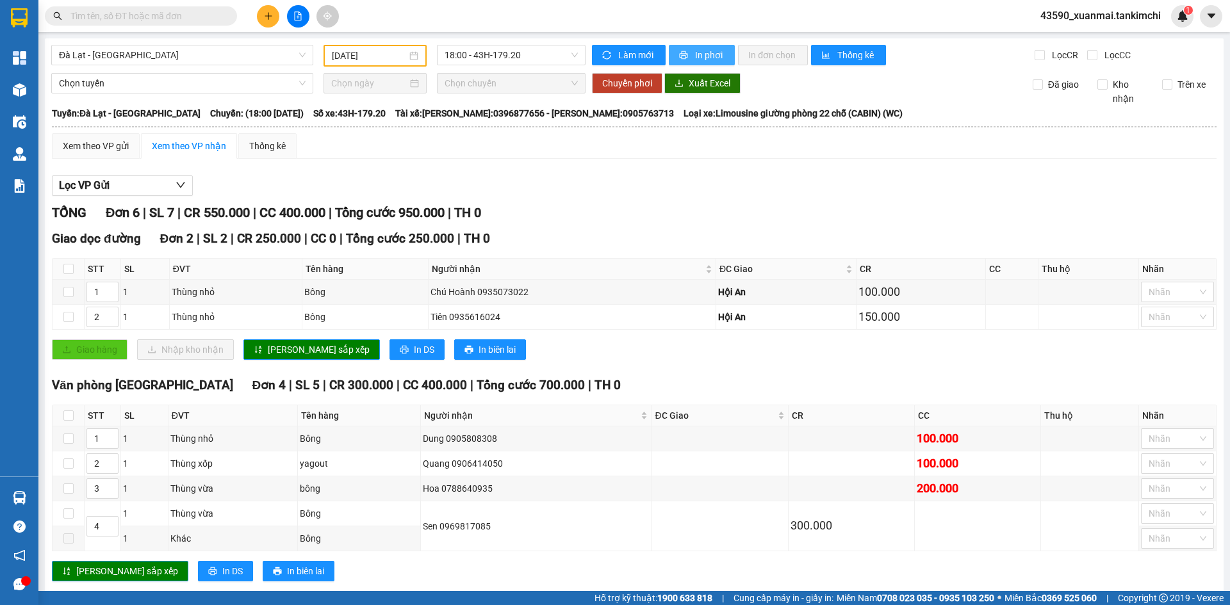
click at [695, 59] on span "In phơi" at bounding box center [709, 55] width 29 height 14
